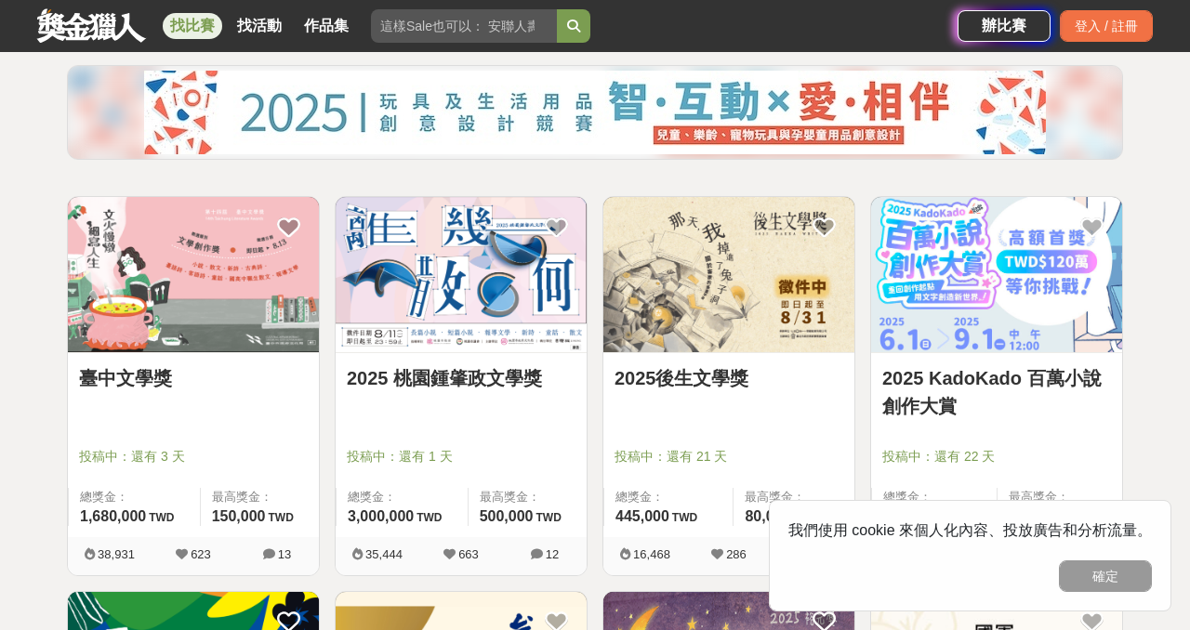
scroll to position [225, 0]
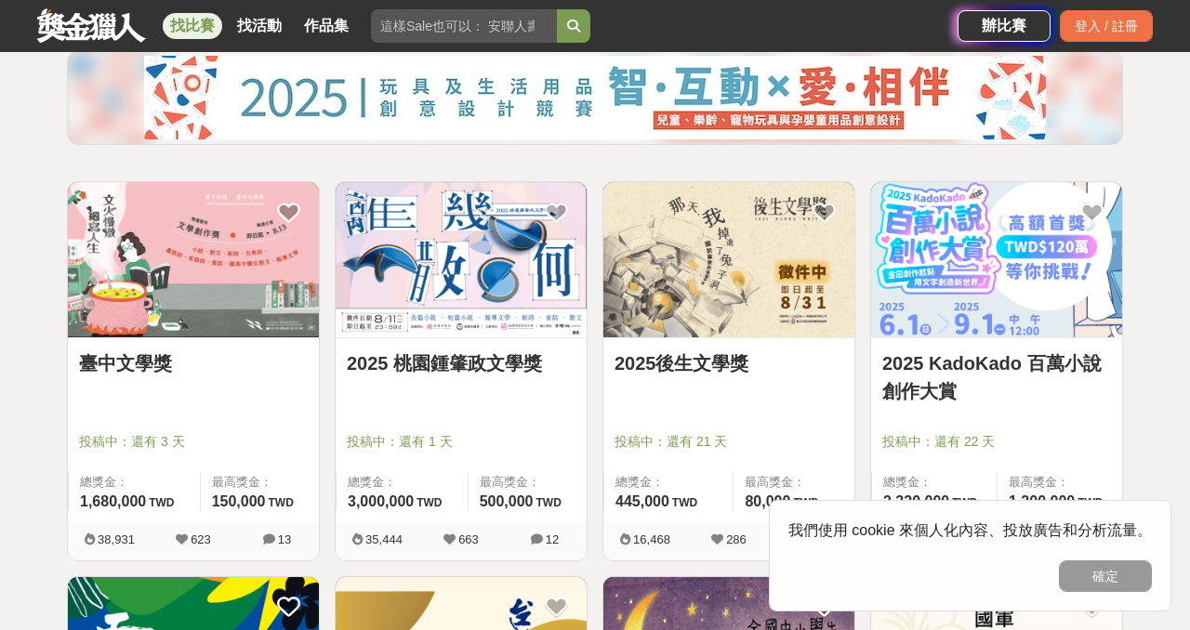
click at [185, 274] on img at bounding box center [193, 259] width 251 height 155
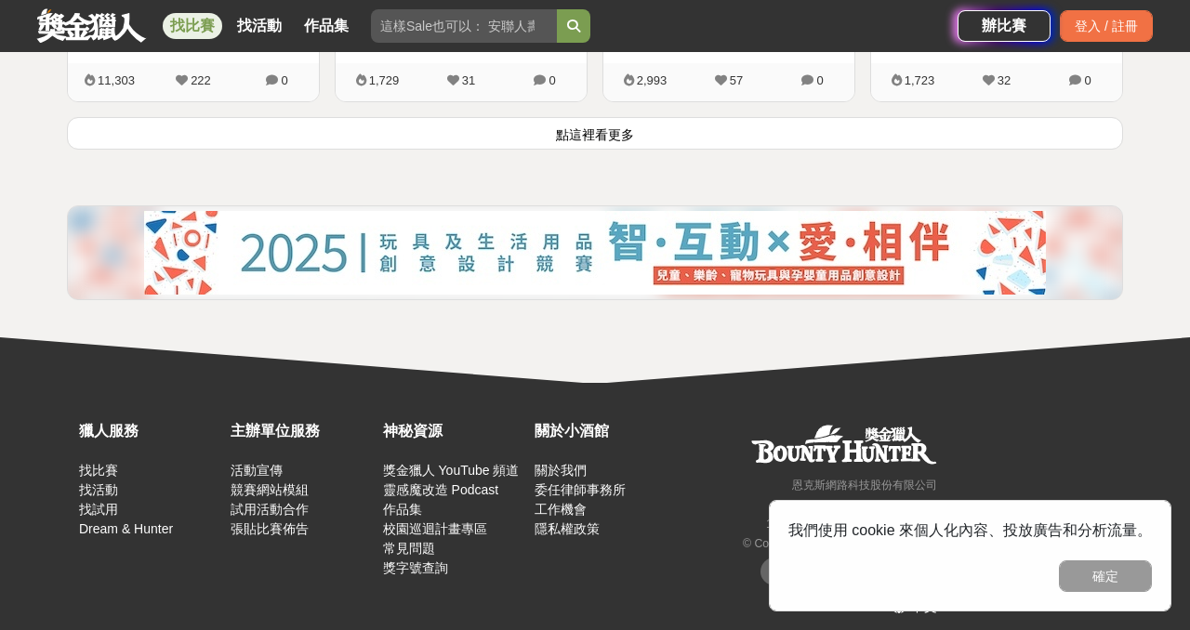
scroll to position [2664, 0]
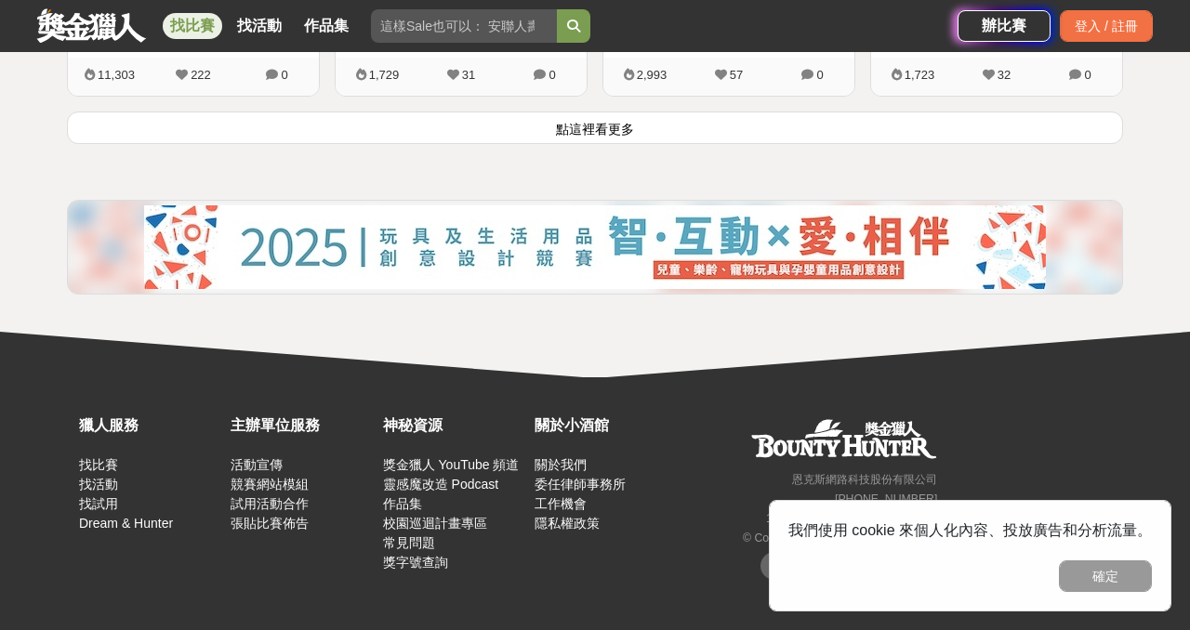
click at [670, 139] on button "點這裡看更多" at bounding box center [595, 128] width 1056 height 33
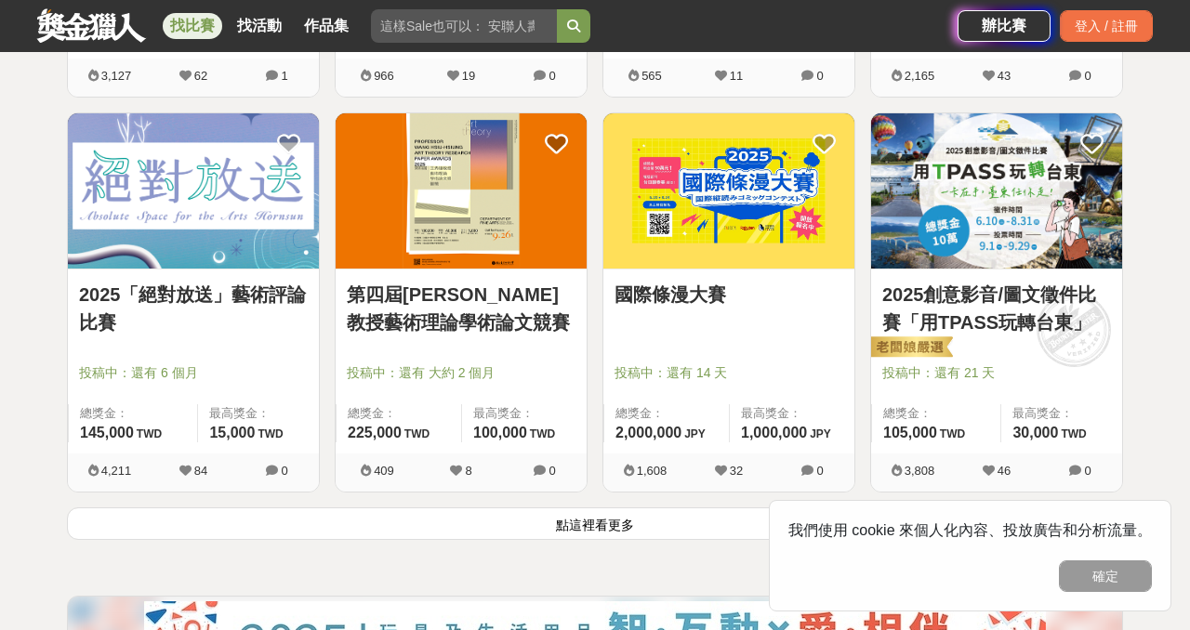
scroll to position [4639, 0]
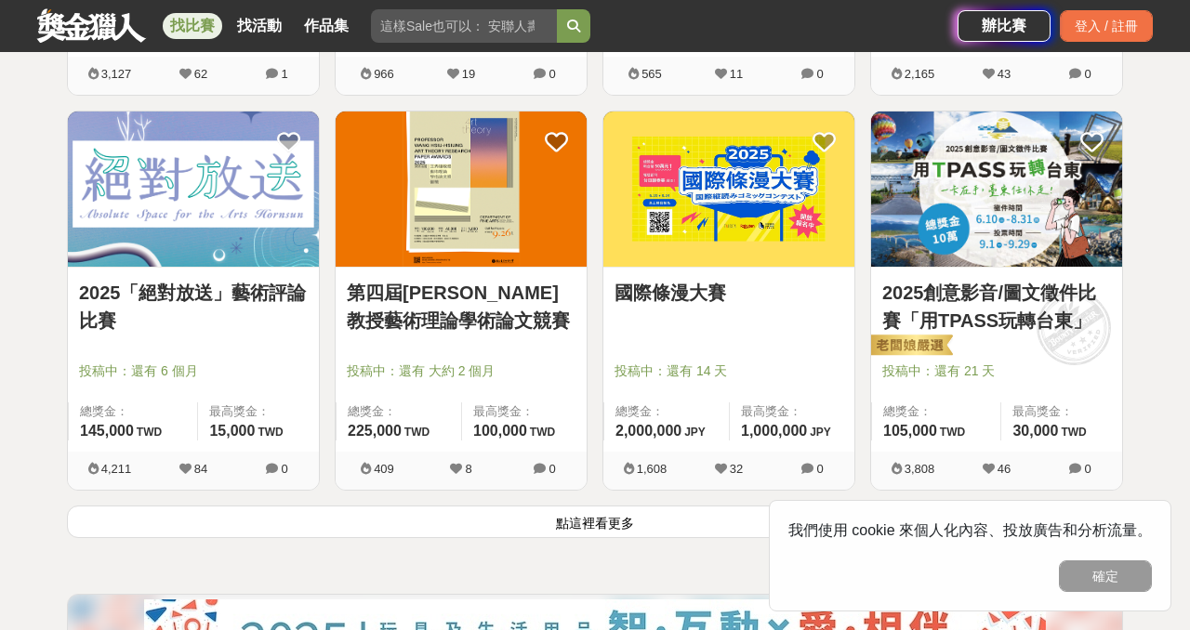
click at [618, 524] on button "點這裡看更多" at bounding box center [595, 522] width 1056 height 33
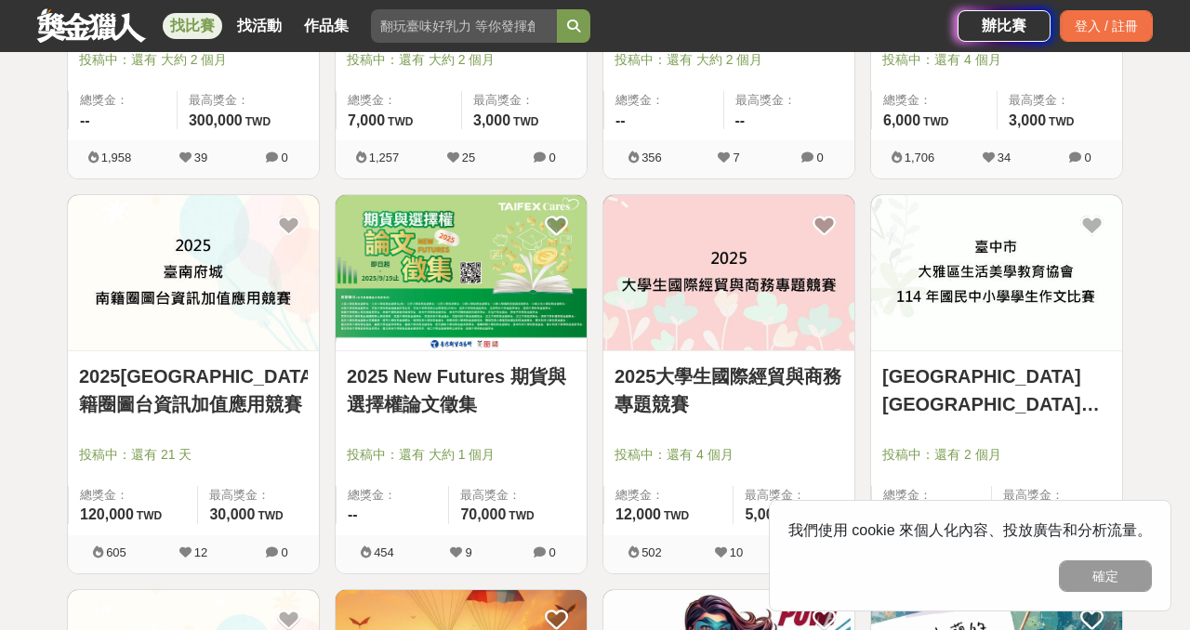
scroll to position [5513, 0]
